Goal: Task Accomplishment & Management: Complete application form

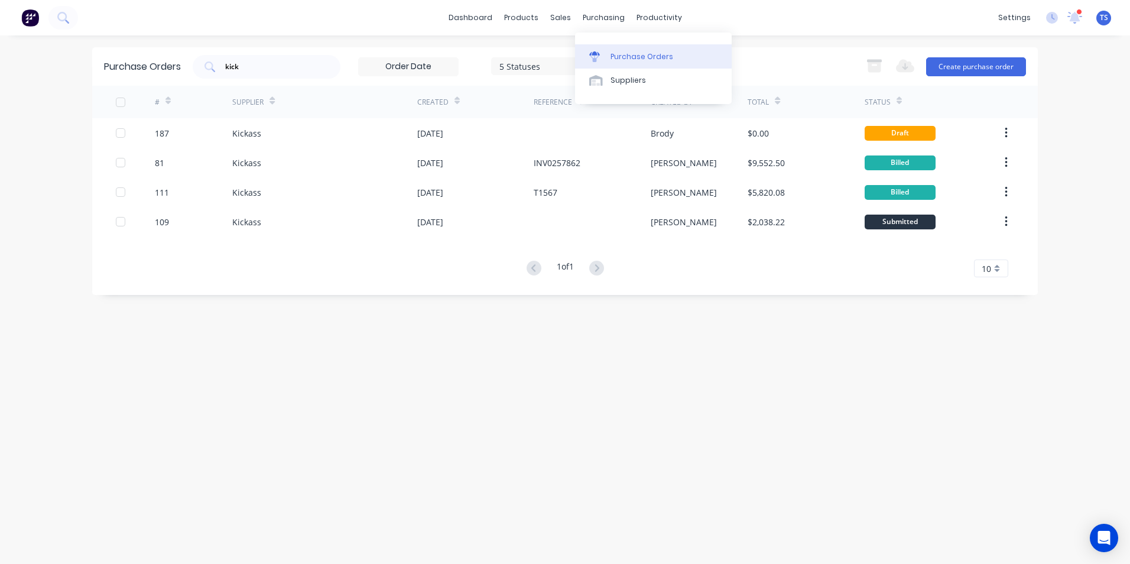
click at [630, 60] on div "Purchase Orders" at bounding box center [641, 56] width 63 height 11
click at [241, 66] on input "kick" at bounding box center [273, 67] width 98 height 12
type input "k"
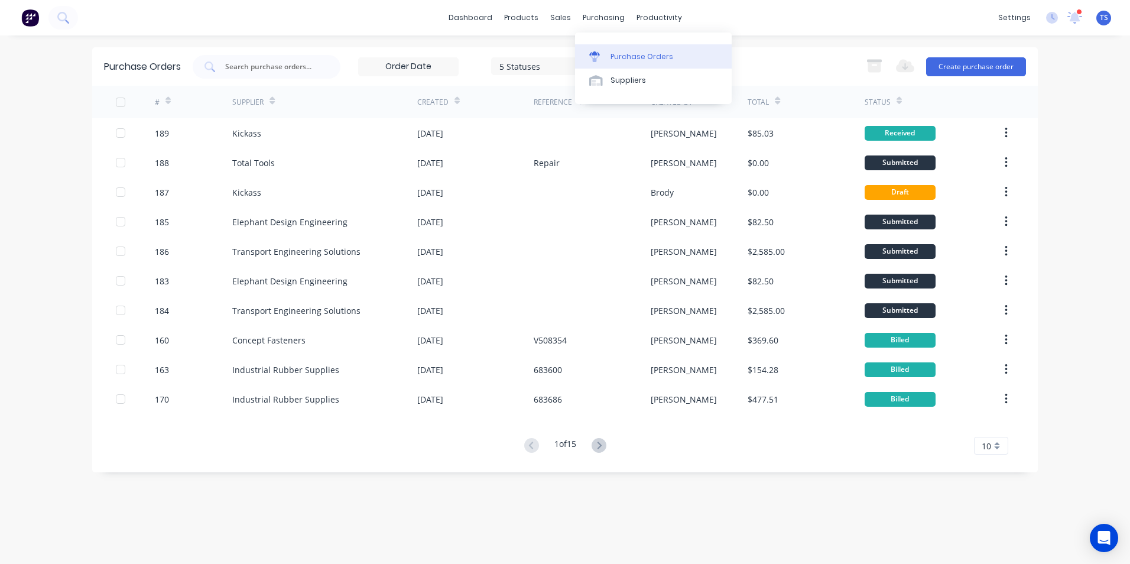
click at [625, 55] on div "Purchase Orders" at bounding box center [641, 56] width 63 height 11
click at [267, 66] on input "text" at bounding box center [273, 67] width 98 height 12
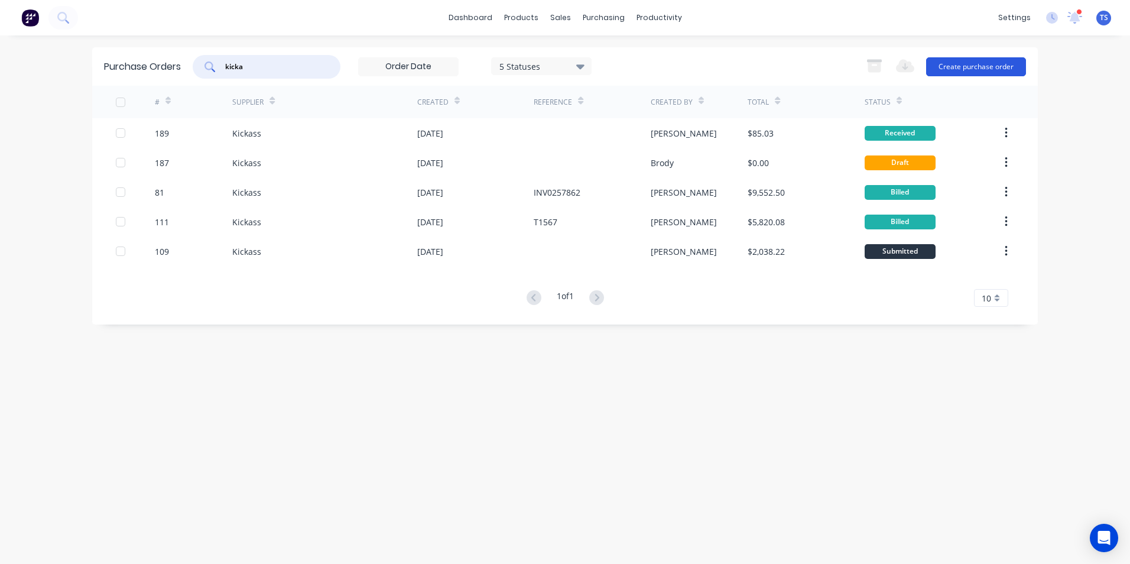
type input "kicka"
click at [969, 69] on button "Create purchase order" at bounding box center [976, 66] width 100 height 19
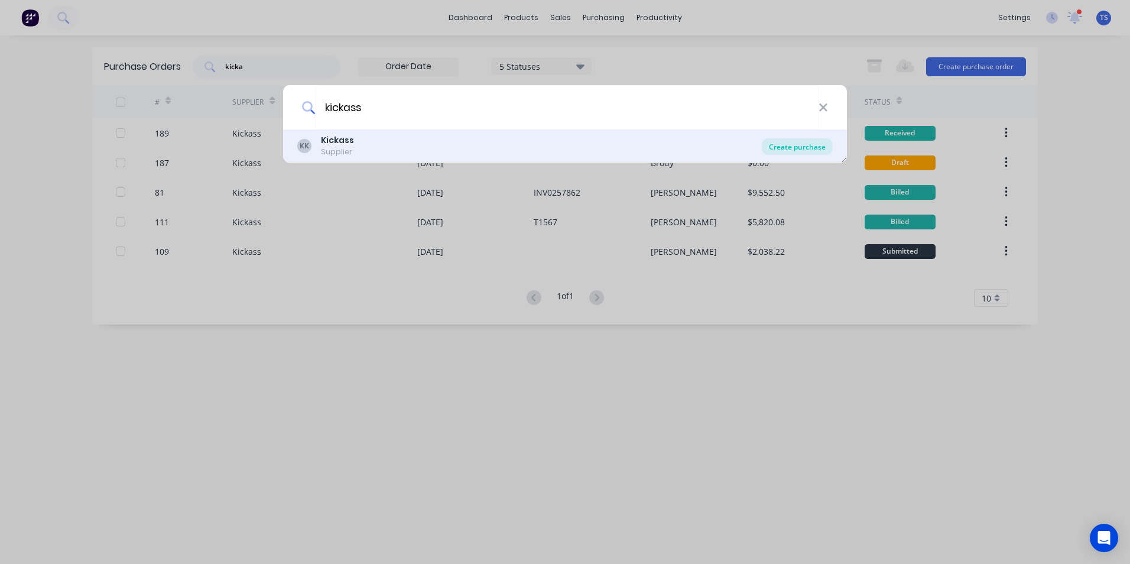
type input "kickass"
click at [785, 148] on div "Create purchase" at bounding box center [797, 146] width 71 height 17
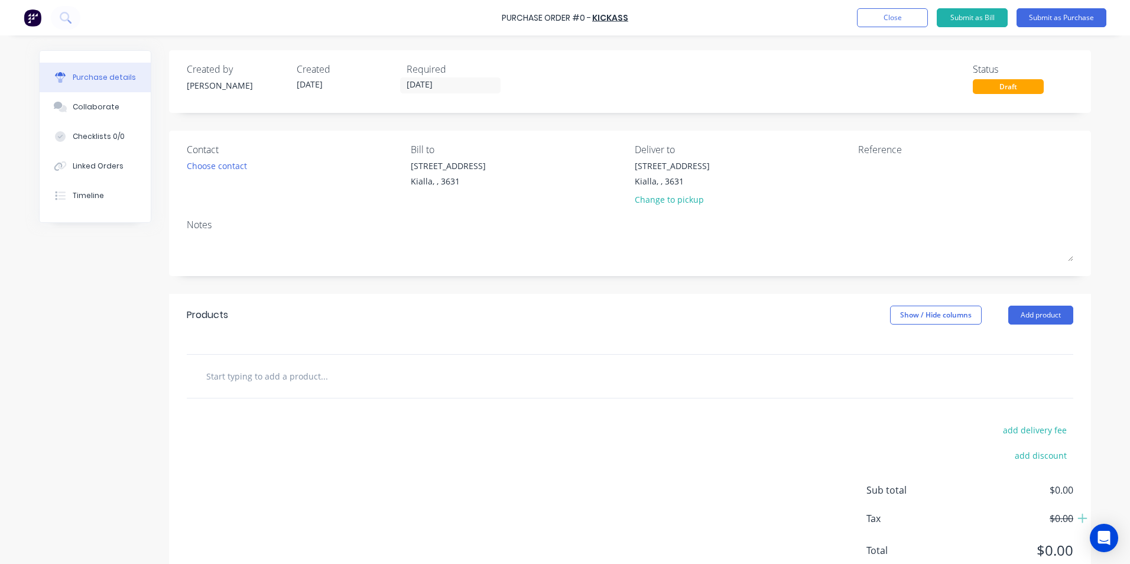
click at [259, 372] on input "text" at bounding box center [324, 376] width 236 height 24
click at [1041, 317] on button "Add product" at bounding box center [1040, 315] width 65 height 19
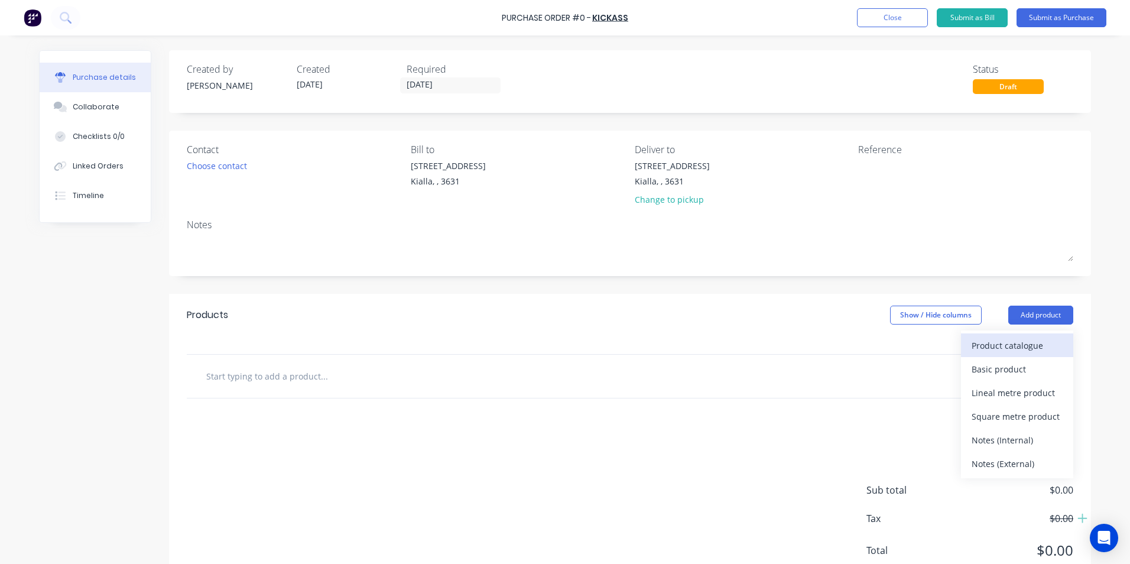
click at [1006, 346] on div "Product catalogue" at bounding box center [1017, 345] width 91 height 17
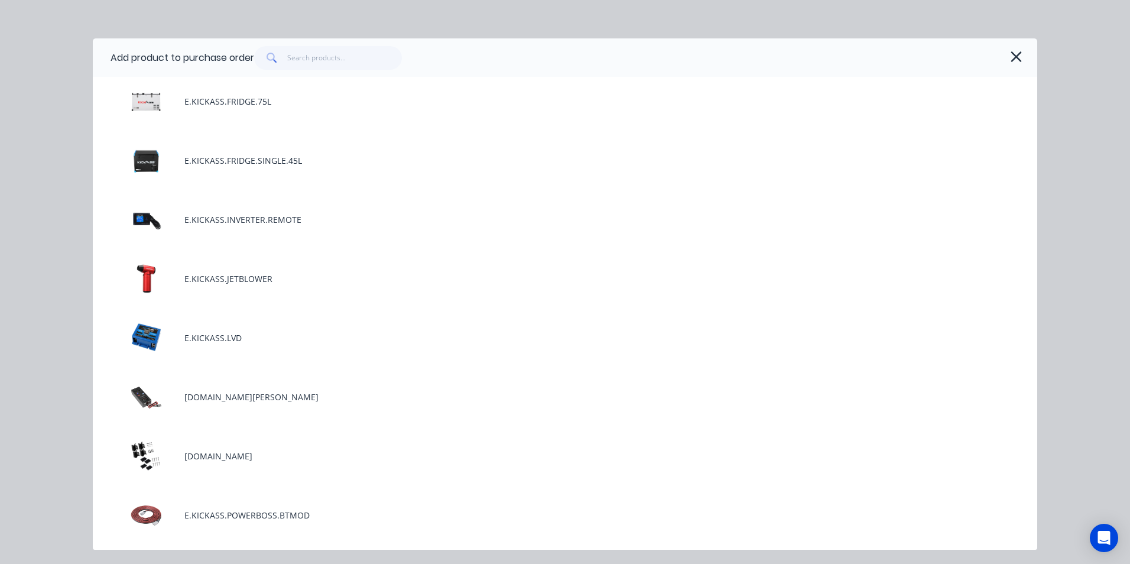
scroll to position [1536, 0]
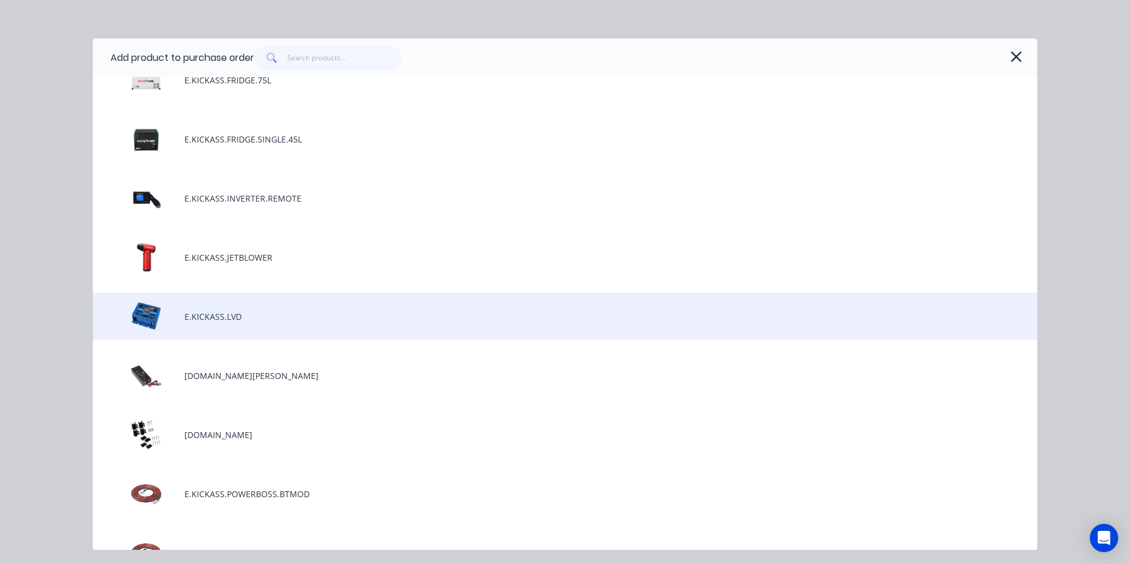
click at [222, 319] on div "E.KICKASS.LVD" at bounding box center [565, 316] width 944 height 47
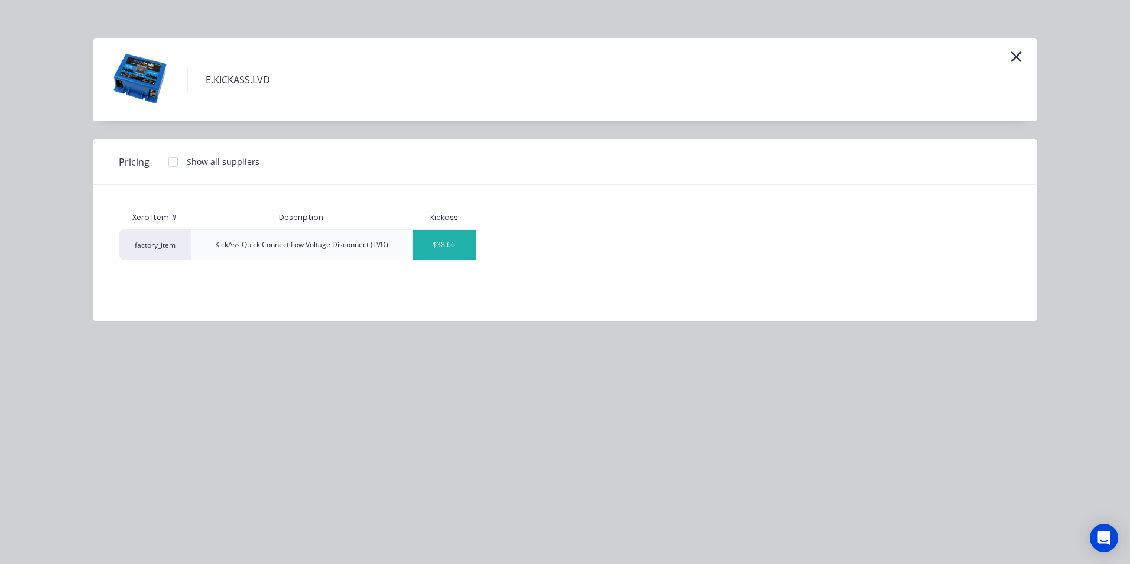
click at [468, 245] on div "$38.66" at bounding box center [443, 245] width 63 height 30
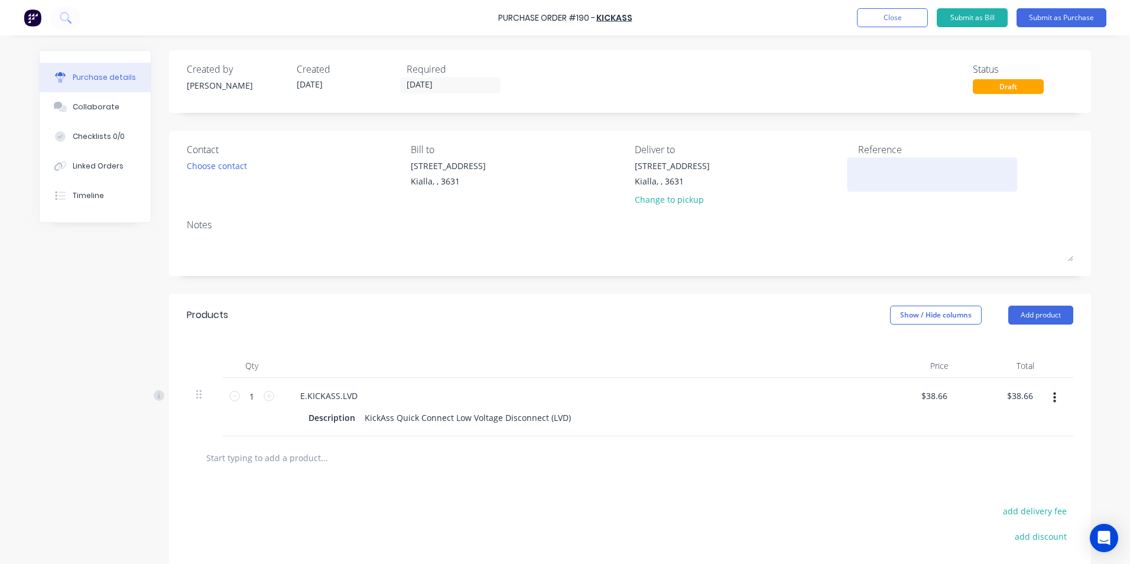
click at [858, 165] on textarea at bounding box center [932, 173] width 148 height 27
type textarea "RX Electrical"
type textarea "x"
type textarea "RX Electrical"
click at [1042, 19] on button "Submit as Purchase" at bounding box center [1061, 17] width 90 height 19
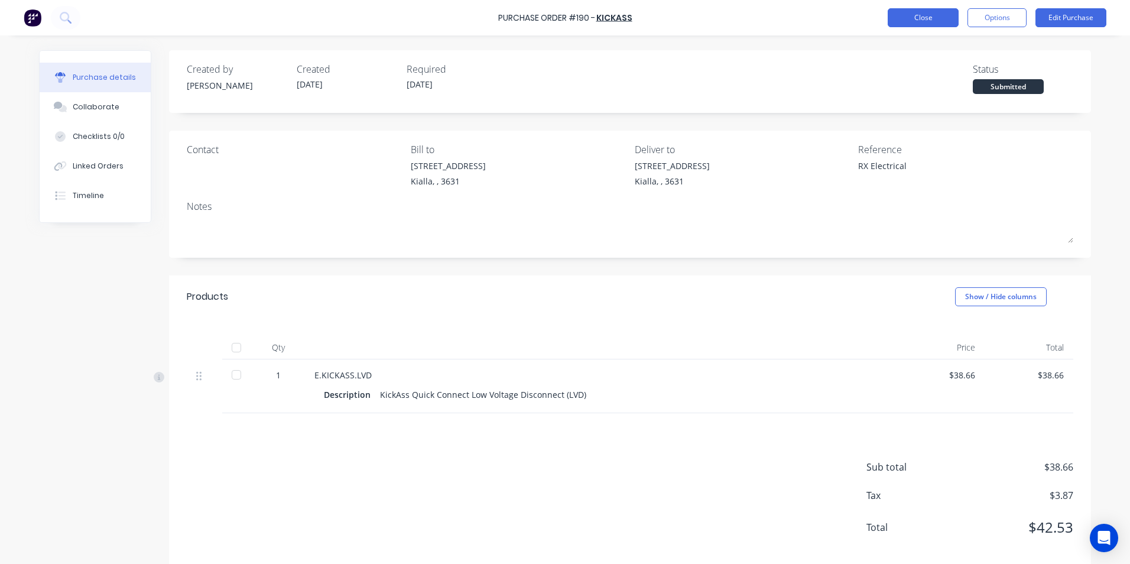
type textarea "x"
click at [924, 20] on button "Close" at bounding box center [923, 17] width 71 height 19
